Goal: Task Accomplishment & Management: Manage account settings

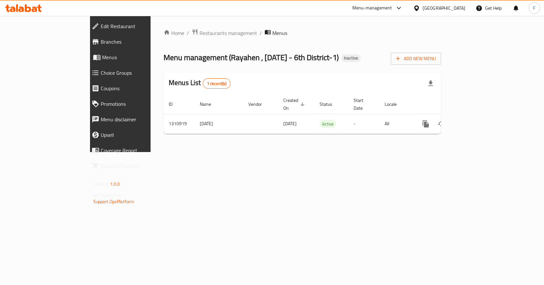
click at [34, 4] on icon at bounding box center [23, 8] width 37 height 8
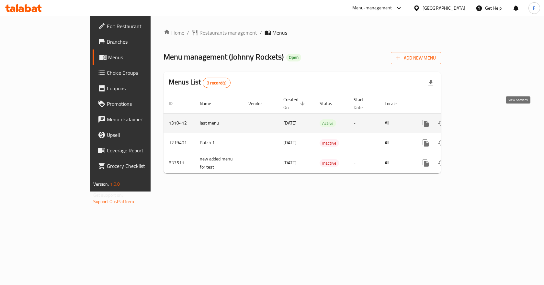
click at [477, 120] on icon "enhanced table" at bounding box center [473, 124] width 8 height 8
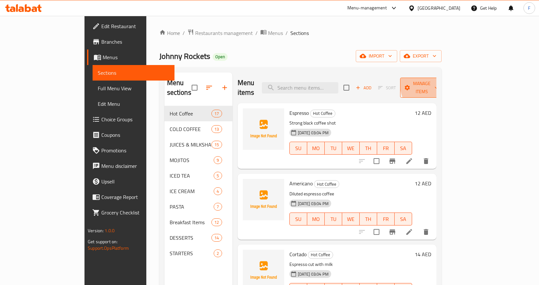
click at [439, 83] on span "Manage items" at bounding box center [422, 88] width 33 height 16
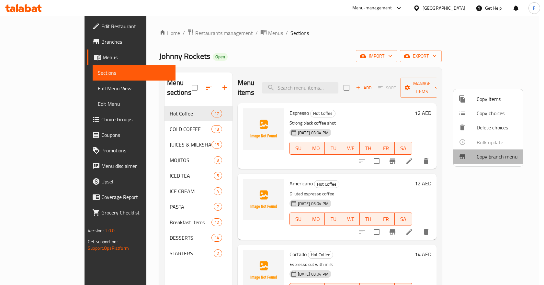
click at [498, 156] on span "Copy branch menu" at bounding box center [497, 157] width 41 height 8
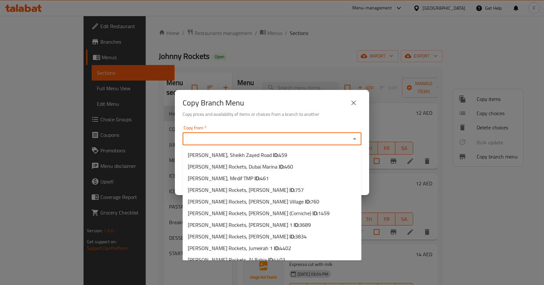
click at [338, 142] on input "Copy from   *" at bounding box center [267, 138] width 164 height 9
click at [280, 154] on span "459" at bounding box center [283, 155] width 9 height 10
type input "Johnny Rockets, Sheikh Zayed Road"
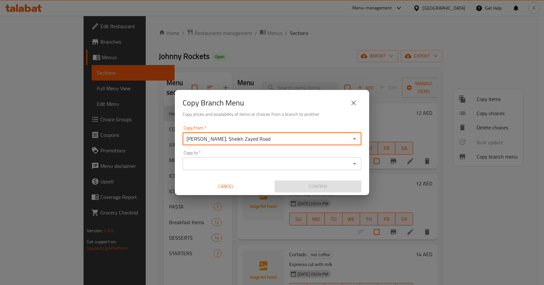
click at [288, 167] on input "Copy to   *" at bounding box center [267, 163] width 164 height 9
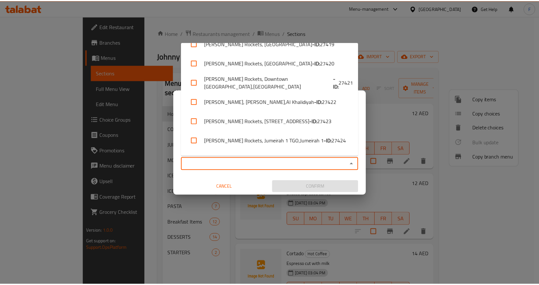
scroll to position [454, 0]
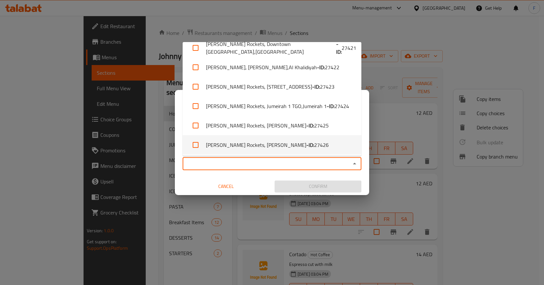
click at [314, 145] on span "27426" at bounding box center [321, 145] width 15 height 8
checkbox input "true"
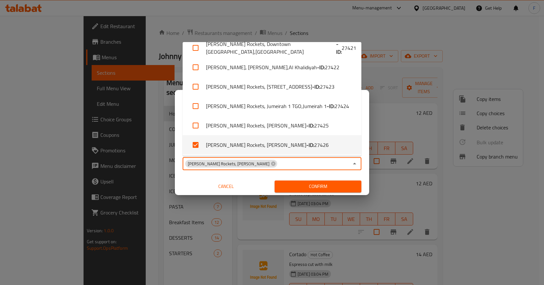
click at [388, 171] on div "Copy Branch Menu Copy prices and availability of items or choices from a branch…" at bounding box center [272, 142] width 544 height 285
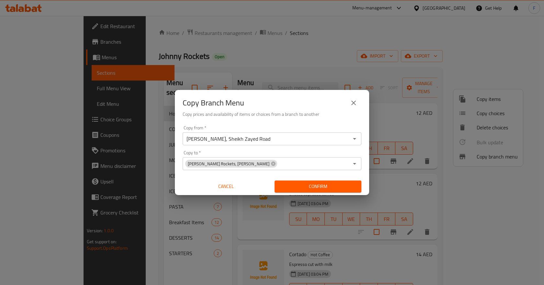
click at [353, 99] on button "close" at bounding box center [354, 103] width 16 height 16
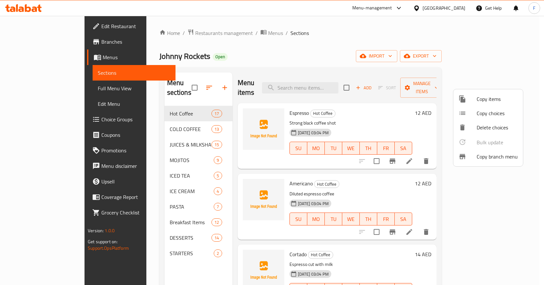
click at [57, 43] on div at bounding box center [272, 142] width 544 height 285
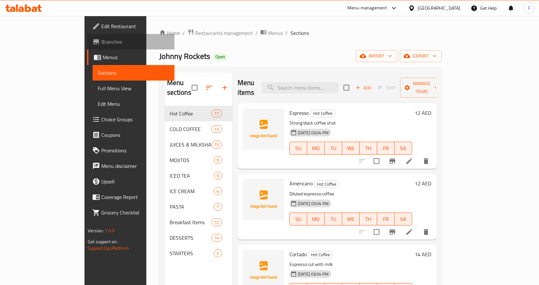
click at [101, 43] on span "Branches" at bounding box center [135, 42] width 68 height 8
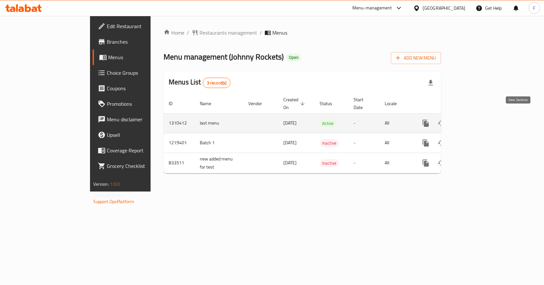
click at [480, 116] on link "enhanced table" at bounding box center [473, 124] width 16 height 16
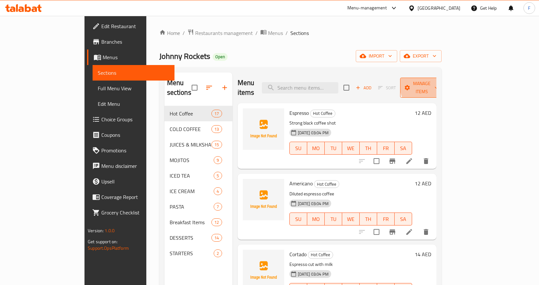
click at [439, 84] on span "Manage items" at bounding box center [422, 88] width 33 height 16
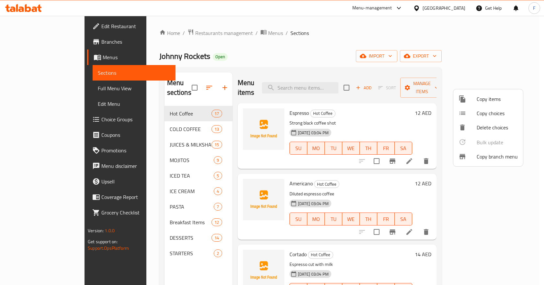
click at [418, 60] on div at bounding box center [272, 142] width 544 height 285
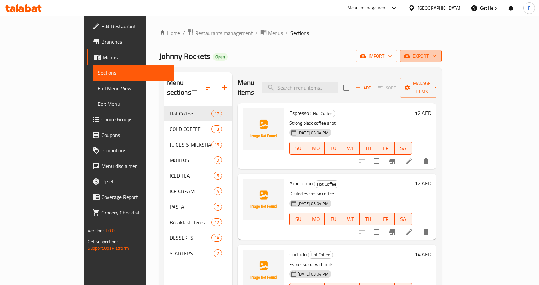
drag, startPoint x: 503, startPoint y: 55, endPoint x: 511, endPoint y: 57, distance: 7.6
click at [437, 57] on span "export" at bounding box center [420, 56] width 31 height 8
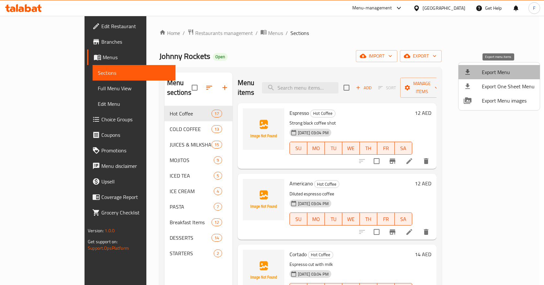
click at [507, 75] on span "Export Menu" at bounding box center [508, 72] width 53 height 8
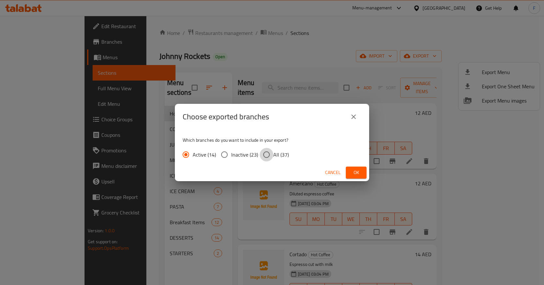
click at [267, 158] on input "All (37)" at bounding box center [267, 155] width 14 height 14
radio input "true"
click at [330, 173] on span "Cancel" at bounding box center [333, 173] width 16 height 8
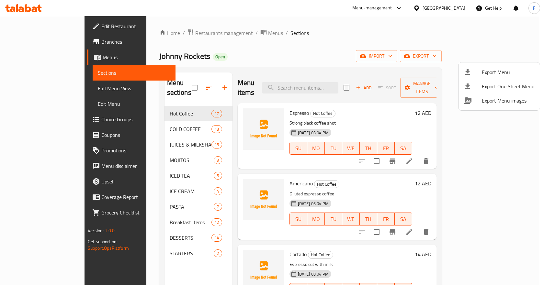
click at [35, 41] on div at bounding box center [272, 142] width 544 height 285
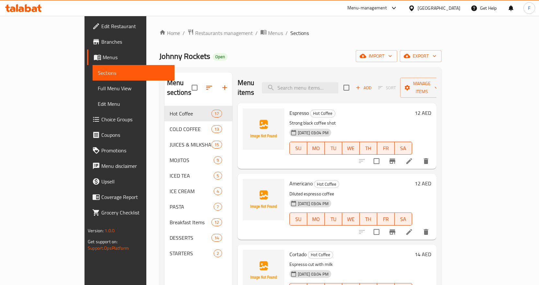
click at [101, 44] on span "Branches" at bounding box center [135, 42] width 68 height 8
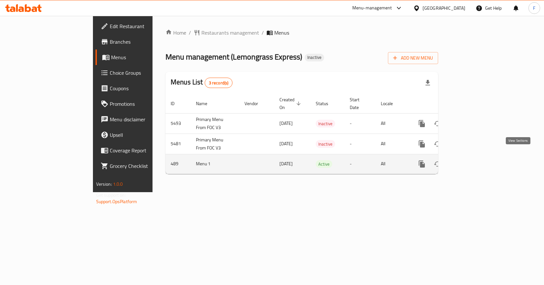
click at [473, 160] on icon "enhanced table" at bounding box center [469, 164] width 8 height 8
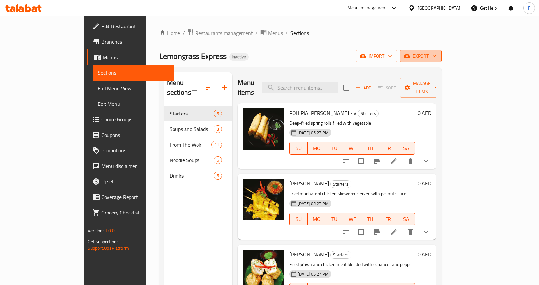
click at [442, 61] on button "export" at bounding box center [421, 56] width 42 height 12
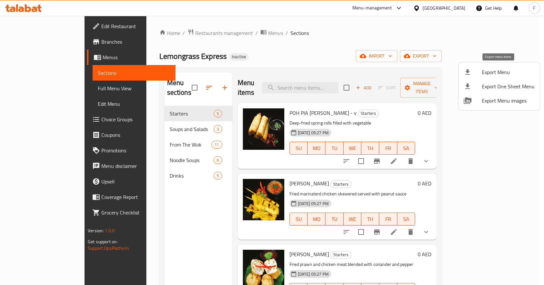
click at [507, 75] on span "Export Menu" at bounding box center [508, 72] width 53 height 8
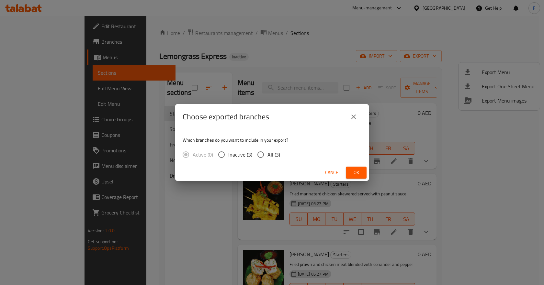
click at [259, 152] on input "All (3)" at bounding box center [261, 155] width 14 height 14
radio input "true"
click at [361, 174] on span "Ok" at bounding box center [356, 173] width 10 height 8
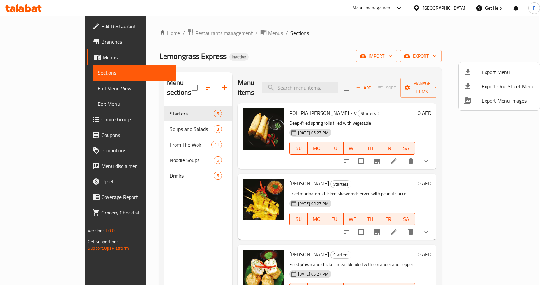
click at [46, 44] on div at bounding box center [272, 142] width 544 height 285
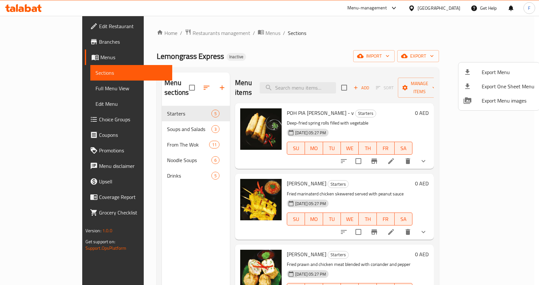
click at [99, 44] on span "Branches" at bounding box center [133, 42] width 68 height 8
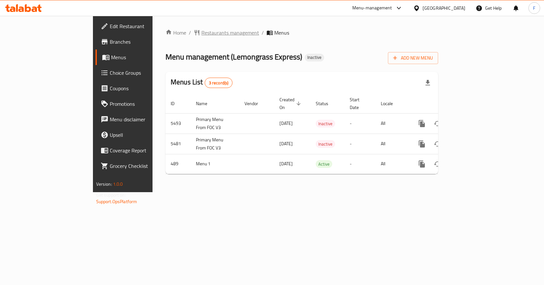
click at [202, 35] on span "Restaurants management" at bounding box center [231, 33] width 58 height 8
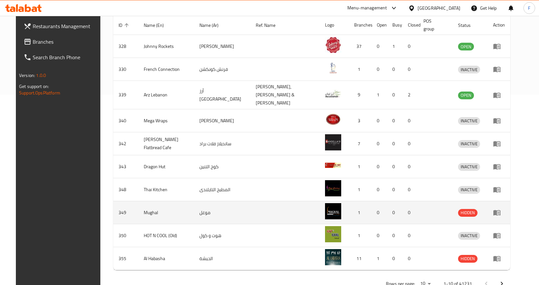
scroll to position [198, 0]
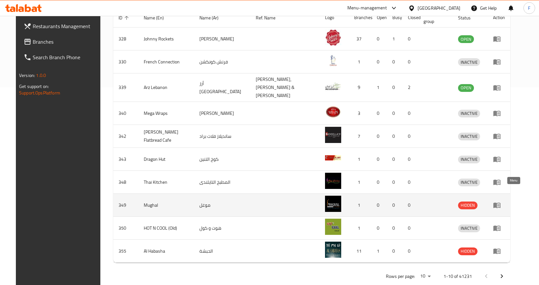
click at [500, 204] on icon "enhanced table" at bounding box center [499, 205] width 2 height 3
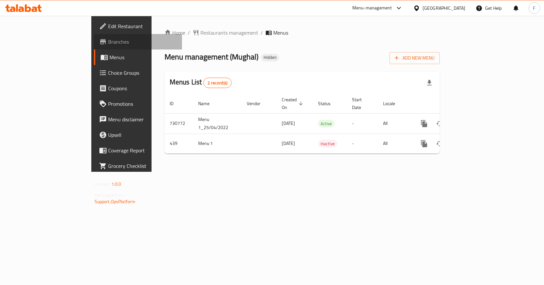
click at [108, 45] on span "Branches" at bounding box center [142, 42] width 69 height 8
